Goal: Task Accomplishment & Management: Manage account settings

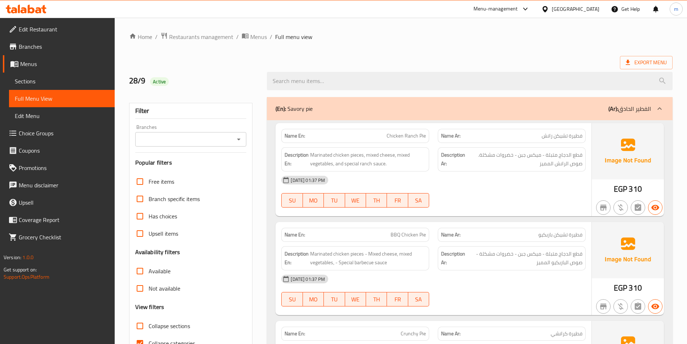
click at [51, 78] on span "Sections" at bounding box center [62, 81] width 94 height 9
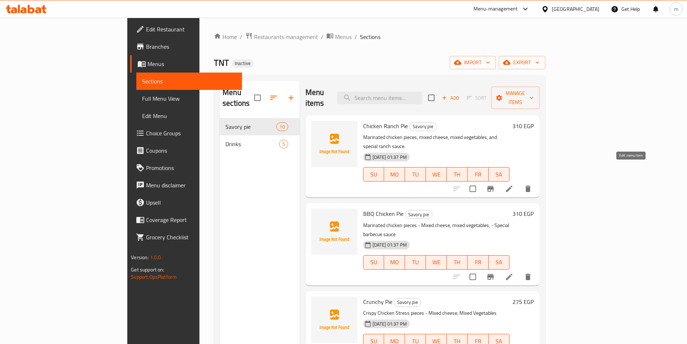
click at [513, 184] on icon at bounding box center [509, 188] width 9 height 9
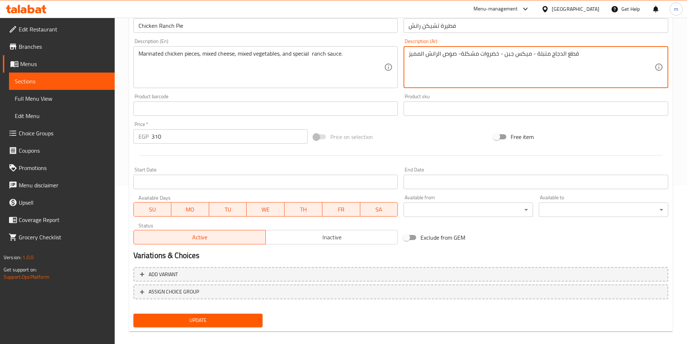
scroll to position [166, 0]
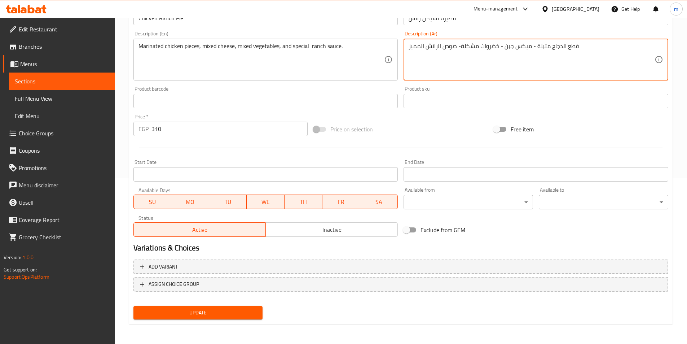
type textarea "قطع الدجاج متبلة - ميكس جبن - خضروات مشكلة- صوص الرانش المميز"
click at [245, 310] on span "Update" at bounding box center [198, 312] width 118 height 9
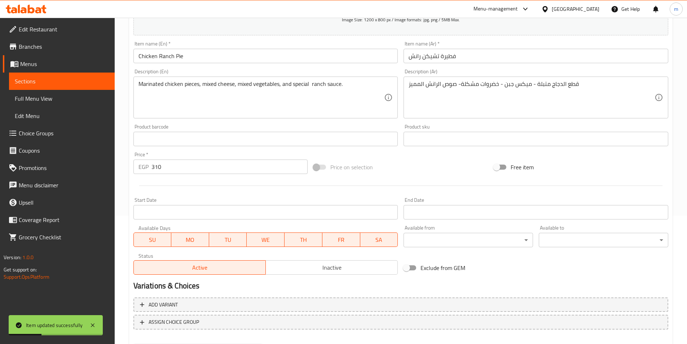
scroll to position [22, 0]
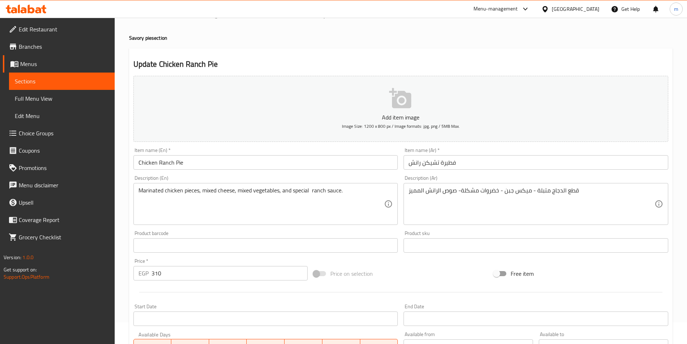
click at [39, 86] on link "Sections" at bounding box center [62, 80] width 106 height 17
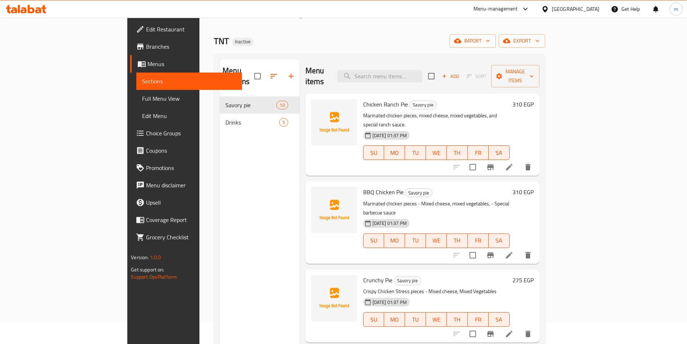
scroll to position [72, 0]
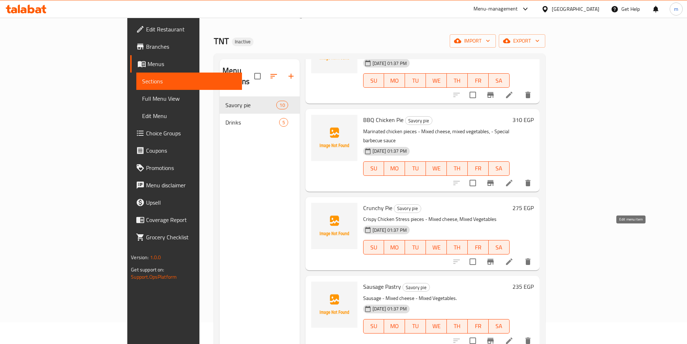
click at [513, 257] on icon at bounding box center [509, 261] width 9 height 9
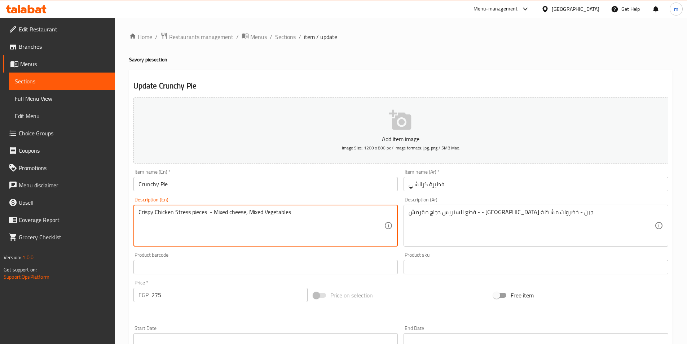
drag, startPoint x: 190, startPoint y: 212, endPoint x: 155, endPoint y: 211, distance: 35.3
paste textarea "Chicken Strip"
click at [138, 225] on textarea "Crispy Chicken Strips pieces - Mixed cheese, Mixed Vegetables" at bounding box center [261, 225] width 246 height 34
type textarea "Crispy Chicken Strips pieces - Mixed cheese, Mixed Vegetables"
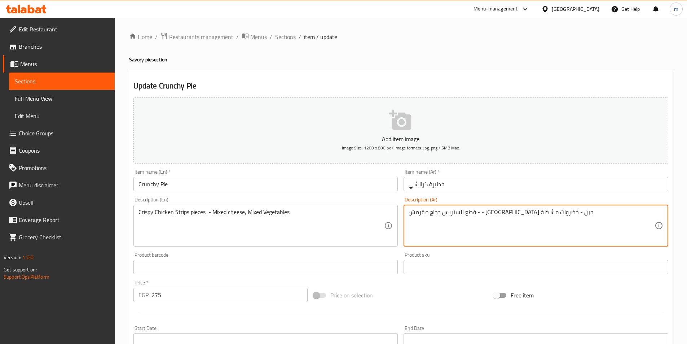
drag, startPoint x: 542, startPoint y: 212, endPoint x: 510, endPoint y: 212, distance: 32.1
paste textarea "جاج إستربس"
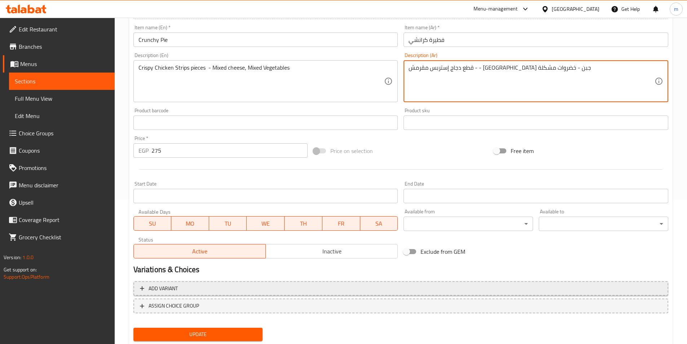
scroll to position [166, 0]
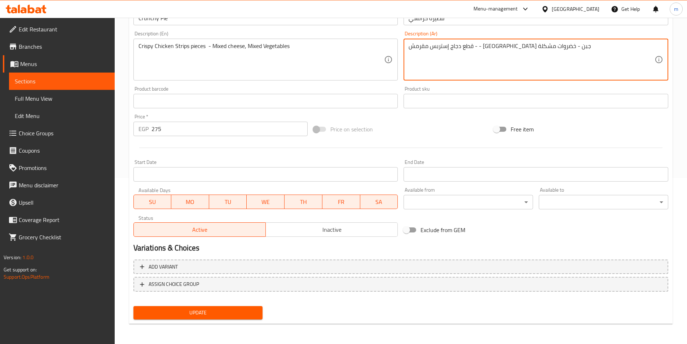
click at [237, 311] on span "Update" at bounding box center [198, 312] width 118 height 9
drag, startPoint x: 528, startPoint y: 46, endPoint x: 511, endPoint y: 47, distance: 17.0
click at [486, 49] on textarea "قطع دجاج مقرمش - - ميكس جبن - خضروات مشكلة" at bounding box center [532, 60] width 246 height 34
paste textarea "إستربس"
click at [484, 48] on textarea "قطع دجاج مقرمش إستربس- - ميكس جبن - خضروات مشكلة" at bounding box center [532, 60] width 246 height 34
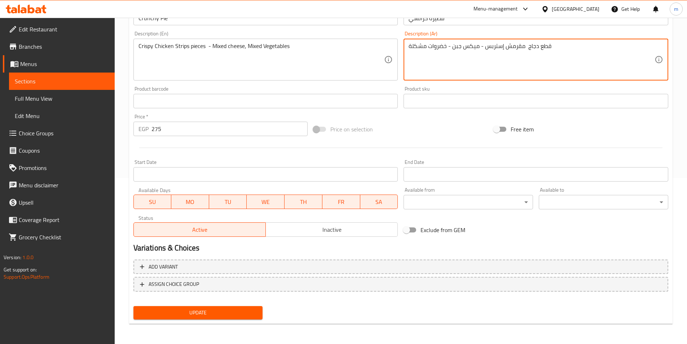
drag, startPoint x: 526, startPoint y: 45, endPoint x: 506, endPoint y: 45, distance: 20.2
click at [506, 45] on textarea "قطع دجاج مقرمش إستربس - ميكس جبن - خضروات مشكلة" at bounding box center [532, 60] width 246 height 34
click at [485, 45] on textarea "قطع دجاج إستربس - ميكس جبن - خضروات مشكلة" at bounding box center [532, 60] width 246 height 34
paste textarea "مقرمش"
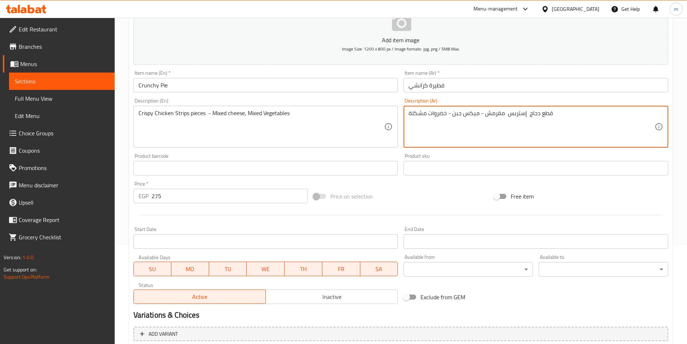
scroll to position [94, 0]
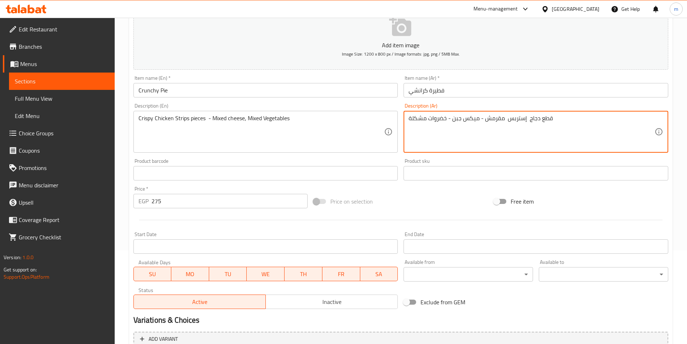
drag, startPoint x: 529, startPoint y: 120, endPoint x: 540, endPoint y: 120, distance: 11.2
click at [540, 120] on textarea "قطع دجاج إستربس مقرمش - ميكس جبن - خضروات مشكلة" at bounding box center [532, 132] width 246 height 34
click at [539, 121] on textarea "قطع دجاج إستربس مقرمش - ميكس جبن - خضروات مشكلة" at bounding box center [532, 132] width 246 height 34
click at [508, 119] on textarea "قطع إستربس مقرمش - ميكس جبن - خضروات مشكلة" at bounding box center [532, 132] width 246 height 34
paste textarea "دجاج"
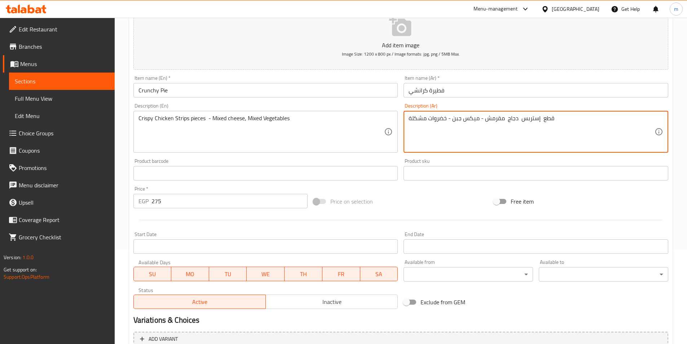
scroll to position [166, 0]
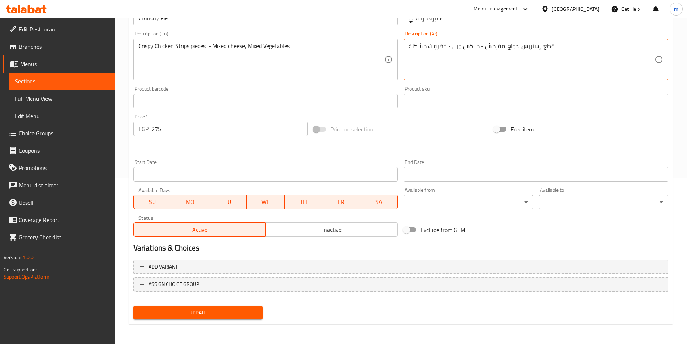
type textarea "قطع إستربس دجاج مقرمش - ميكس جبن - خضروات مشكلة"
click at [235, 310] on span "Update" at bounding box center [198, 312] width 118 height 9
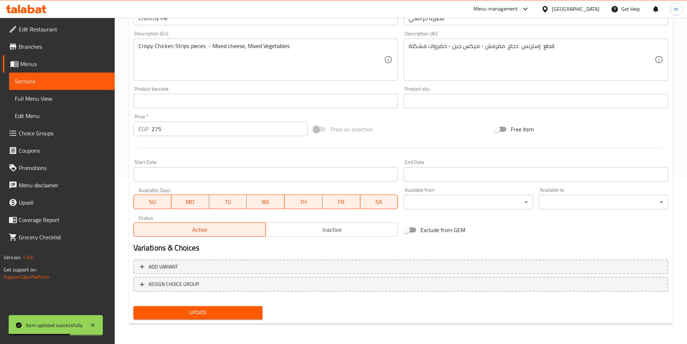
click at [55, 85] on link "Sections" at bounding box center [62, 80] width 106 height 17
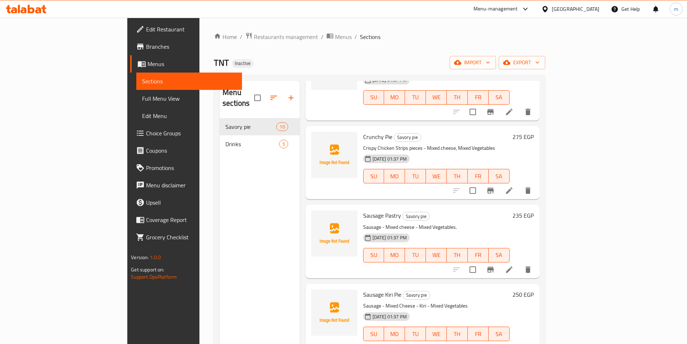
scroll to position [216, 0]
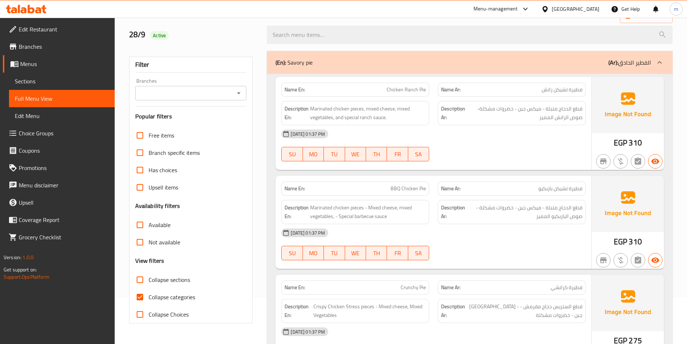
scroll to position [108, 0]
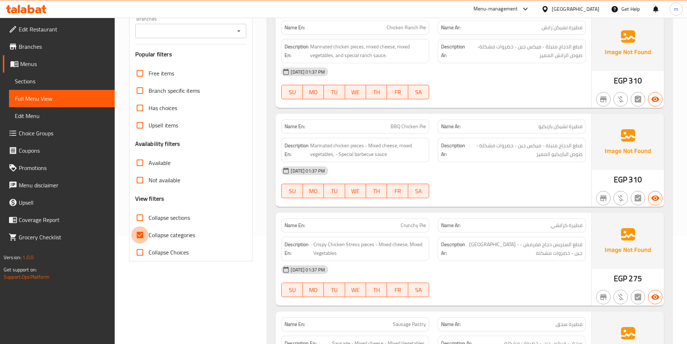
click at [138, 236] on input "Collapse categories" at bounding box center [139, 234] width 17 height 17
checkbox input "false"
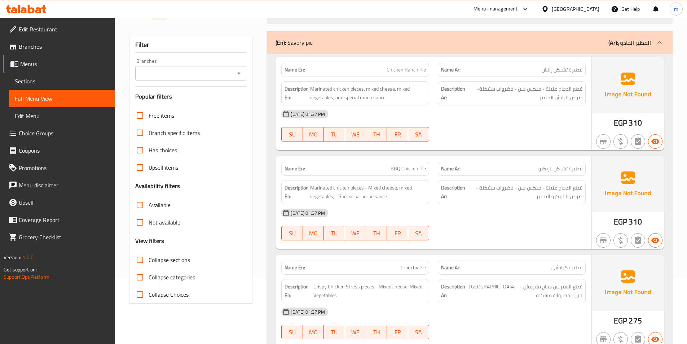
scroll to position [0, 0]
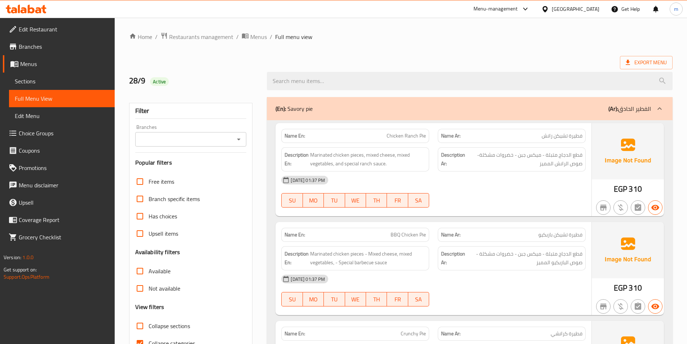
click at [140, 340] on input "Collapse categories" at bounding box center [139, 342] width 17 height 17
checkbox input "false"
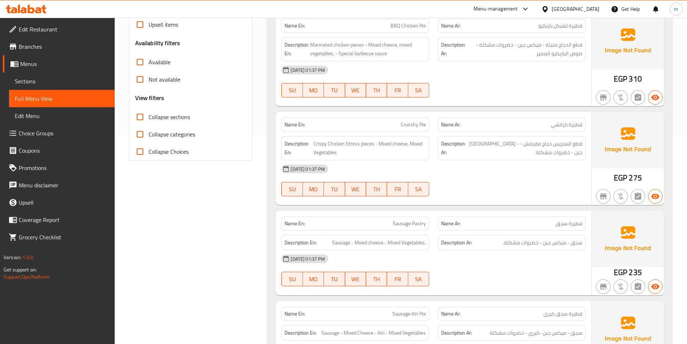
scroll to position [216, 0]
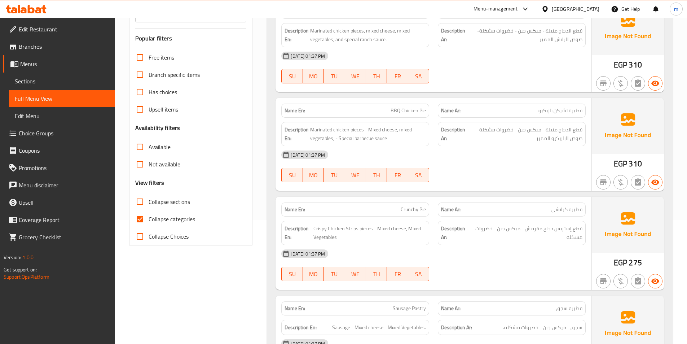
scroll to position [144, 0]
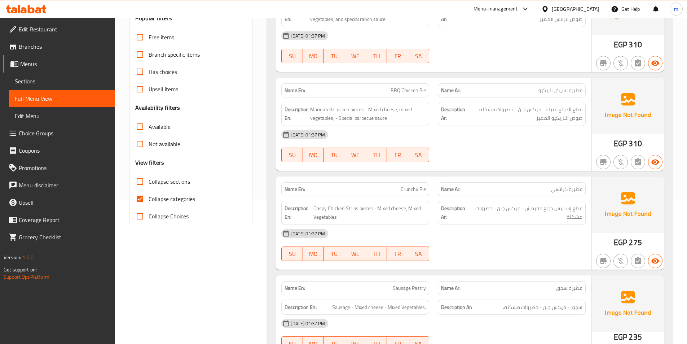
click at [141, 201] on input "Collapse categories" at bounding box center [139, 198] width 17 height 17
checkbox input "false"
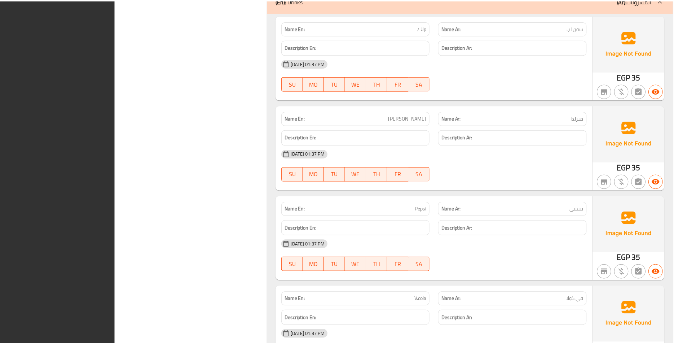
scroll to position [1231, 0]
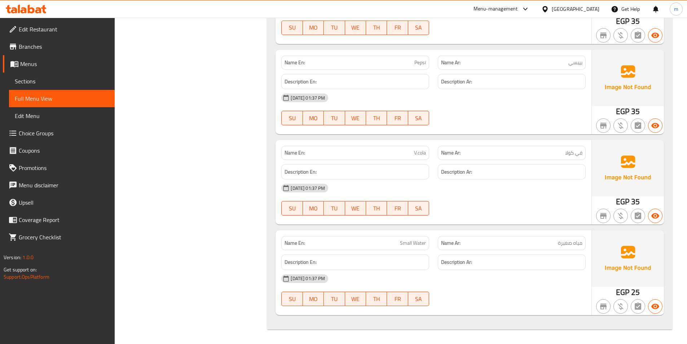
click at [46, 97] on span "Full Menu View" at bounding box center [62, 98] width 94 height 9
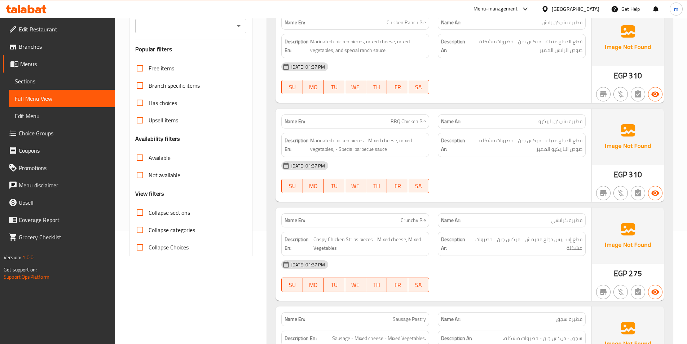
scroll to position [0, 0]
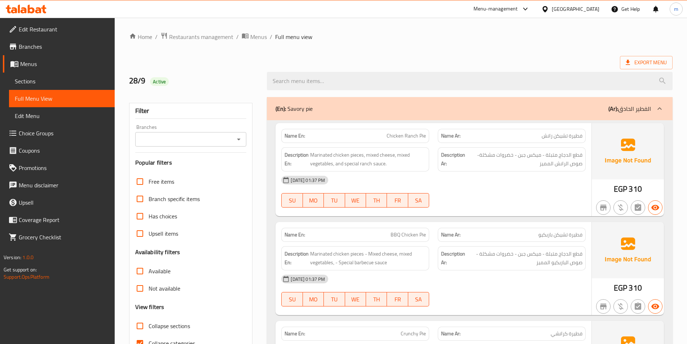
scroll to position [36, 0]
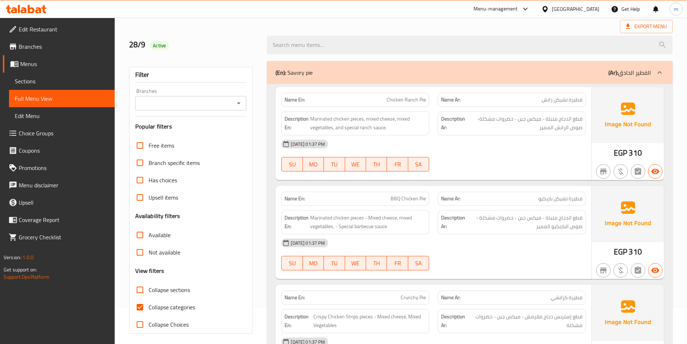
click at [142, 308] on input "Collapse categories" at bounding box center [139, 306] width 17 height 17
checkbox input "false"
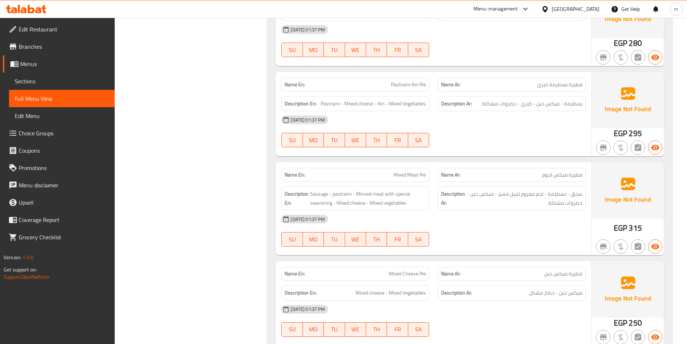
scroll to position [577, 0]
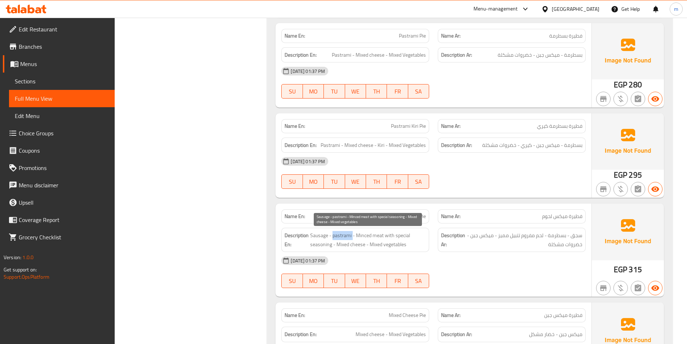
drag, startPoint x: 335, startPoint y: 234, endPoint x: 352, endPoint y: 238, distance: 17.3
click at [352, 238] on span "Sausage - pastrami - Minced meat with special seasoning - Mixed cheese - Mixed …" at bounding box center [368, 240] width 116 height 18
copy span "pastrami"
click at [503, 176] on div "[DATE] 01:37 PM SU MO TU WE TH FR SA" at bounding box center [433, 173] width 313 height 40
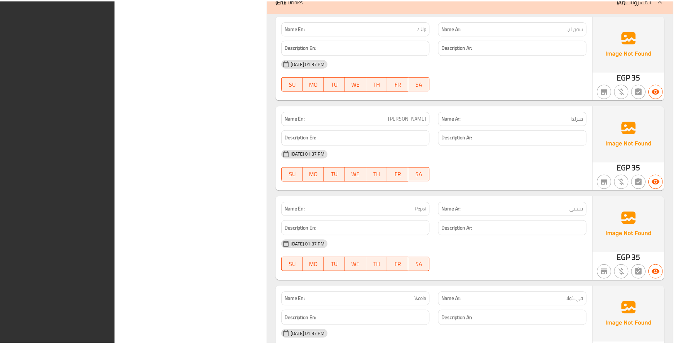
scroll to position [1231, 0]
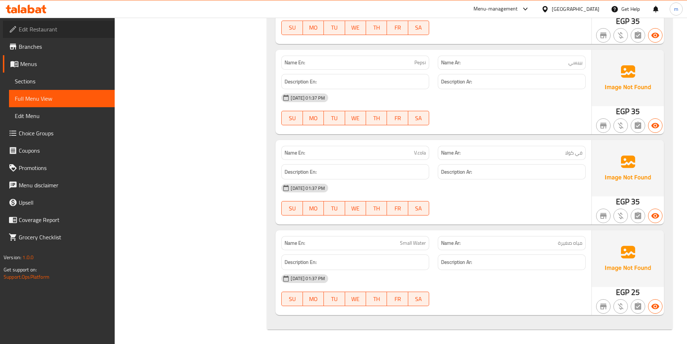
click at [48, 28] on span "Edit Restaurant" at bounding box center [64, 29] width 90 height 9
